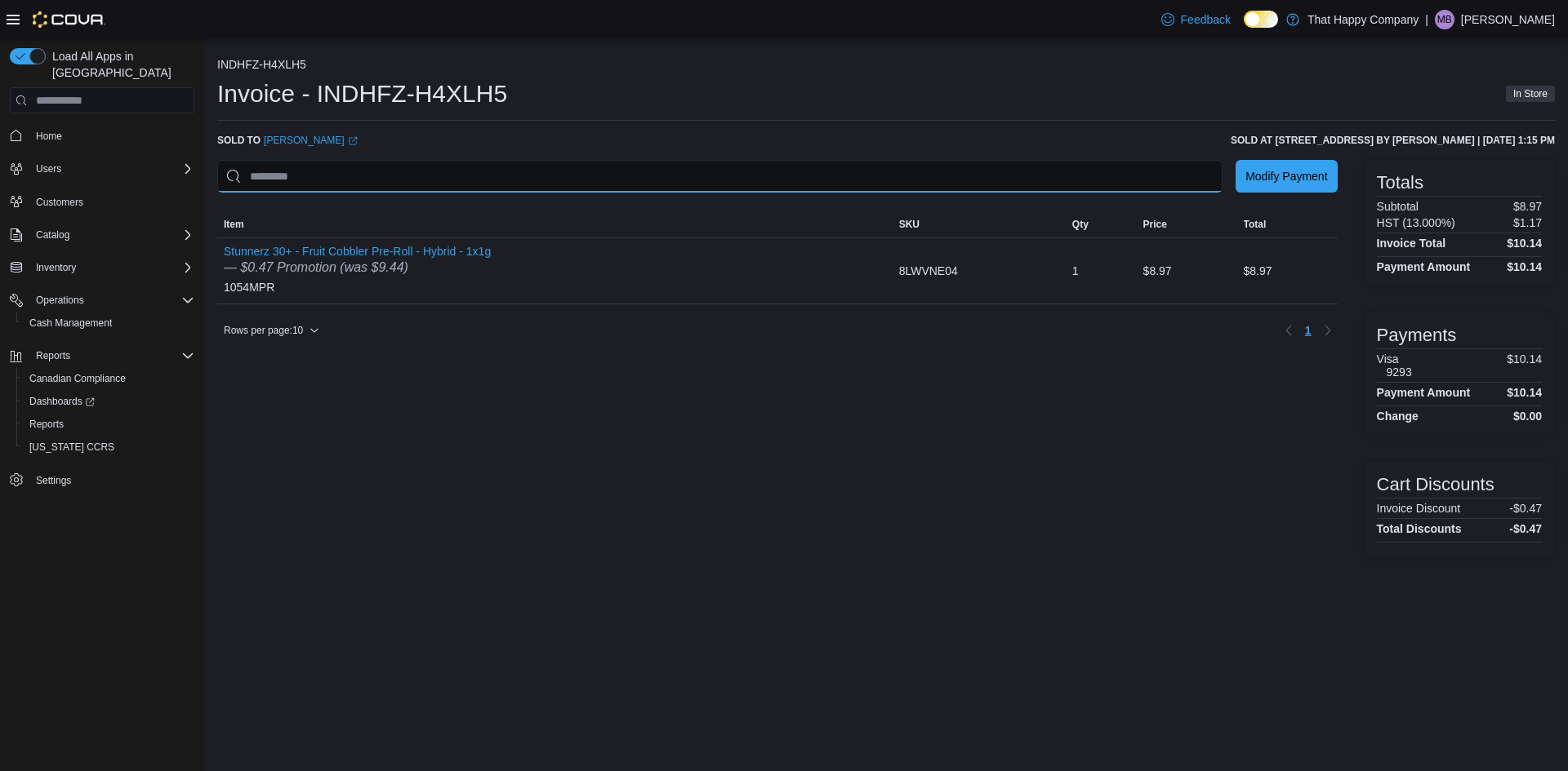
click at [326, 174] on input "This is a search bar. As you type, the results lower in the page will automatic…" at bounding box center [719, 176] width 1005 height 33
